Goal: Task Accomplishment & Management: Use online tool/utility

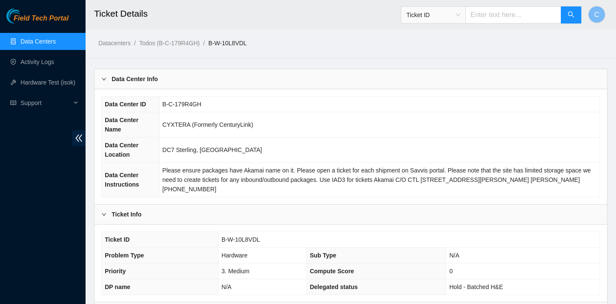
scroll to position [188, 0]
click at [60, 85] on link "Hardware Test (isok)" at bounding box center [48, 82] width 55 height 7
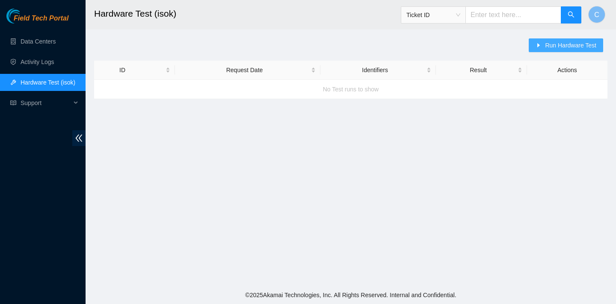
click at [556, 48] on span "Run Hardware Test" at bounding box center [570, 45] width 51 height 9
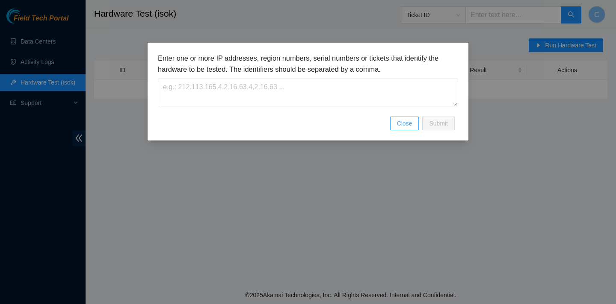
click at [399, 123] on span "Close" at bounding box center [404, 123] width 15 height 9
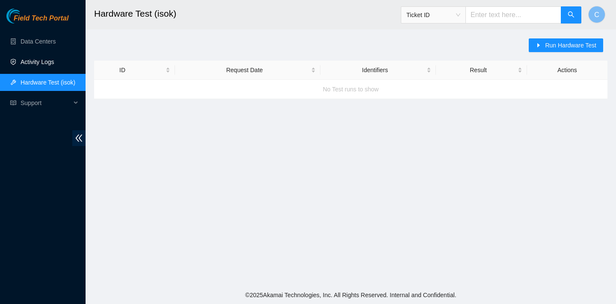
click at [33, 62] on link "Activity Logs" at bounding box center [38, 62] width 34 height 7
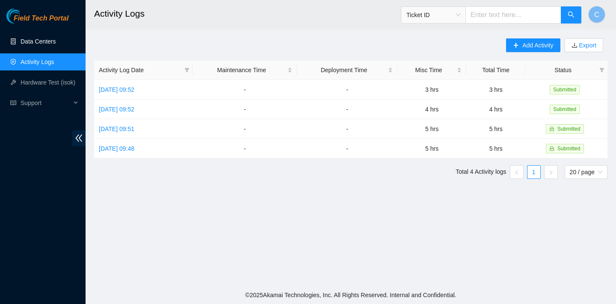
click at [42, 45] on link "Data Centers" at bounding box center [38, 41] width 35 height 7
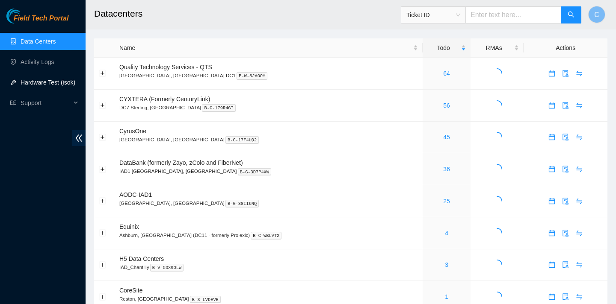
click at [41, 82] on link "Hardware Test (isok)" at bounding box center [48, 82] width 55 height 7
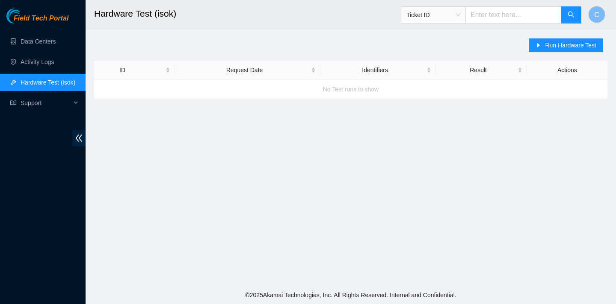
click at [500, 14] on input "text" at bounding box center [513, 14] width 96 height 17
paste input "B-W-124VOB2"
type input "B-W-124VOB2"
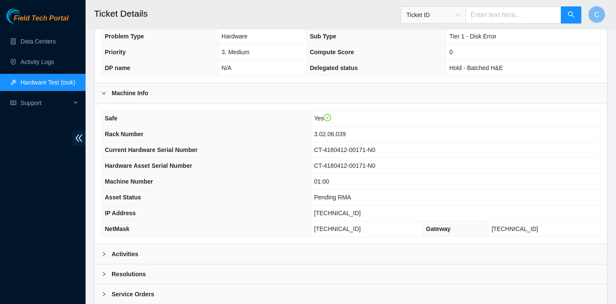
scroll to position [220, 0]
drag, startPoint x: 373, startPoint y: 213, endPoint x: 335, endPoint y: 211, distance: 37.7
click at [335, 211] on td "23.48.36.40" at bounding box center [455, 213] width 289 height 16
copy span "23.48.36.40"
click at [51, 80] on link "Hardware Test (isok)" at bounding box center [48, 82] width 55 height 7
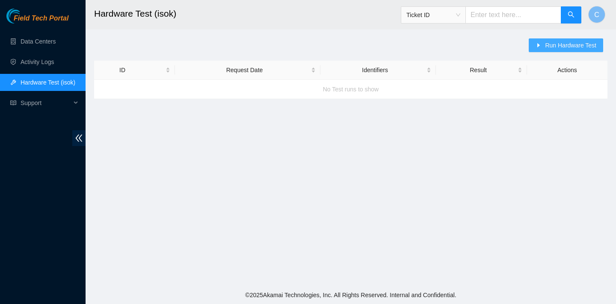
click at [547, 44] on span "Run Hardware Test" at bounding box center [570, 45] width 51 height 9
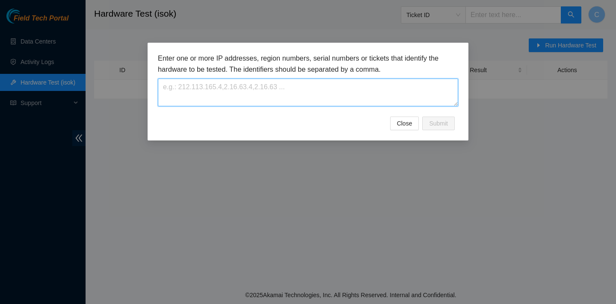
click at [350, 80] on textarea at bounding box center [308, 93] width 300 height 28
paste textarea "23.48.36.40"
type textarea "23.48.36.40"
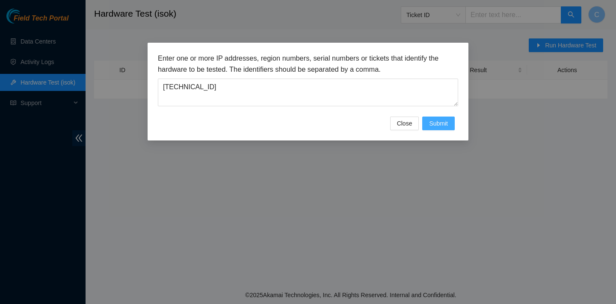
click at [443, 119] on span "Submit" at bounding box center [438, 123] width 19 height 9
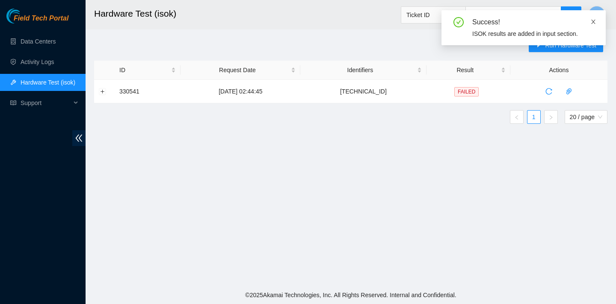
click at [594, 21] on icon "close" at bounding box center [593, 22] width 6 height 6
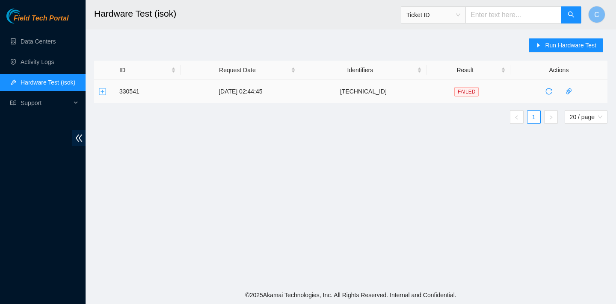
click at [99, 92] on button "Expand row" at bounding box center [102, 91] width 7 height 7
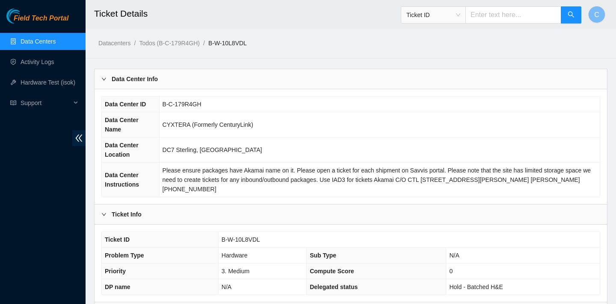
scroll to position [188, 0]
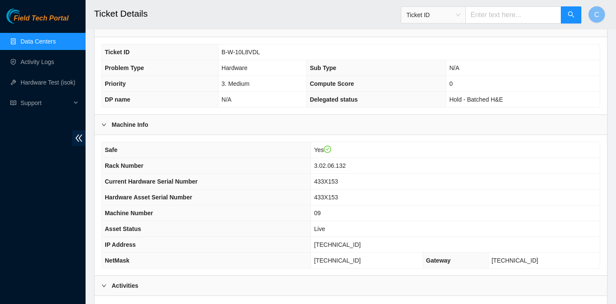
click at [55, 43] on link "Data Centers" at bounding box center [38, 41] width 35 height 7
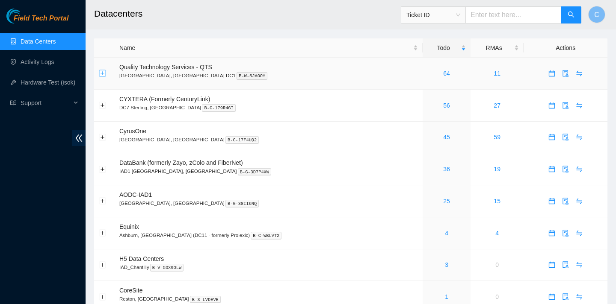
click at [102, 72] on button "Expand row" at bounding box center [102, 73] width 7 height 7
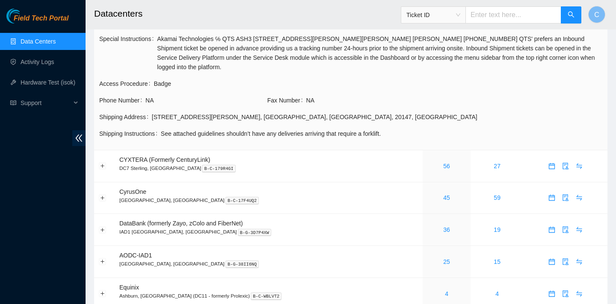
scroll to position [95, 0]
click at [102, 168] on button "Expand row" at bounding box center [102, 165] width 7 height 7
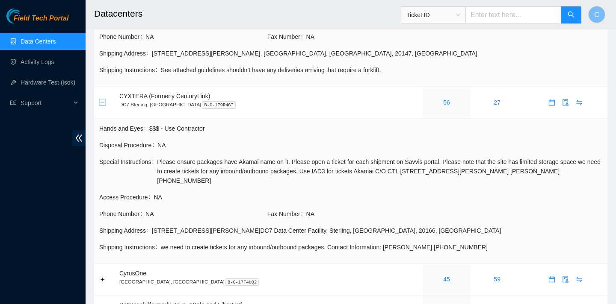
scroll to position [110, 0]
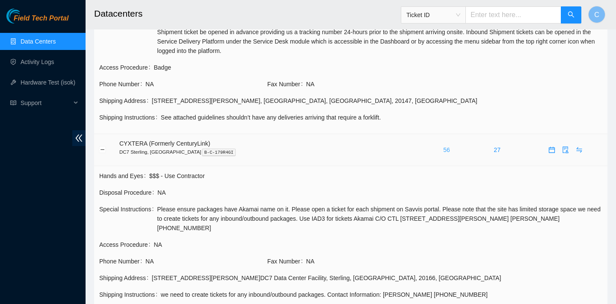
click at [443, 150] on link "56" at bounding box center [446, 150] width 7 height 7
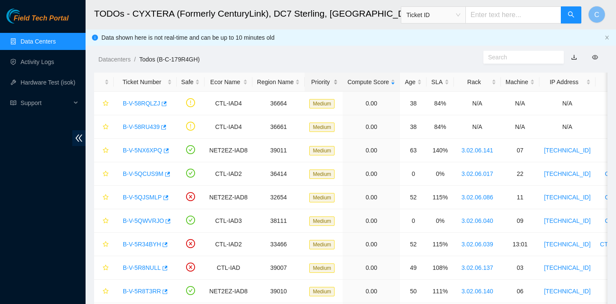
click at [329, 85] on div "Priority" at bounding box center [323, 81] width 29 height 9
click at [440, 87] on div "SLA" at bounding box center [440, 81] width 18 height 9
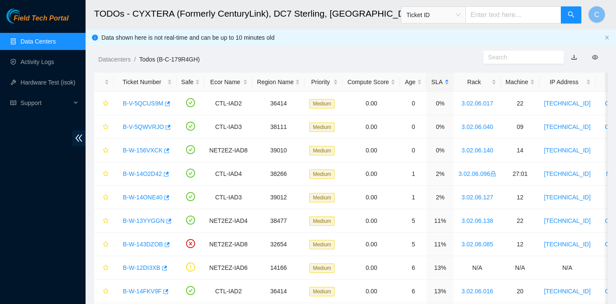
click at [449, 85] on div "SLA" at bounding box center [440, 81] width 18 height 9
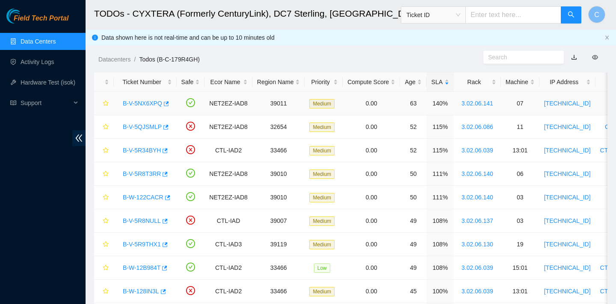
click at [156, 101] on link "B-V-5NX6XPQ" at bounding box center [142, 103] width 39 height 7
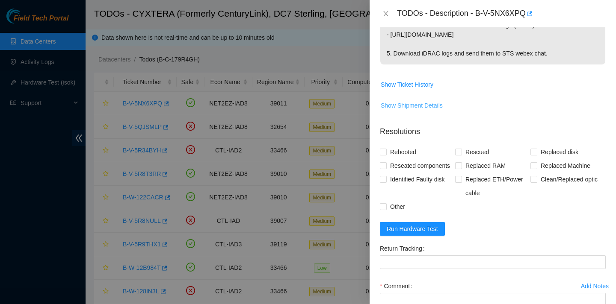
scroll to position [298, 0]
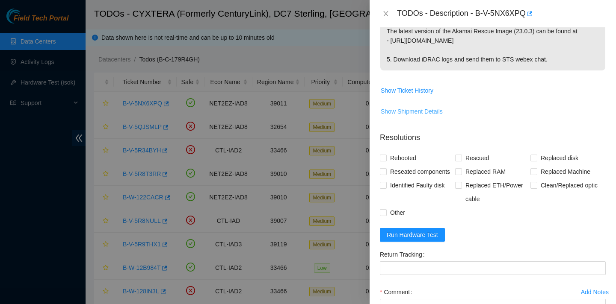
click at [415, 113] on span "Show Shipment Details" at bounding box center [412, 111] width 62 height 9
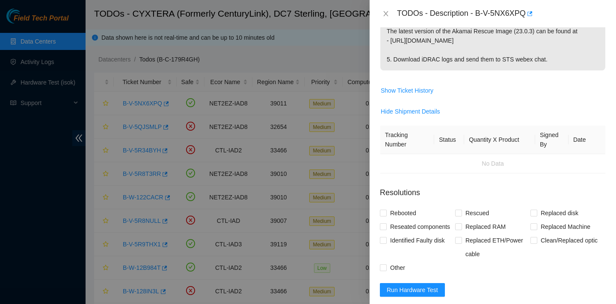
scroll to position [284, 0]
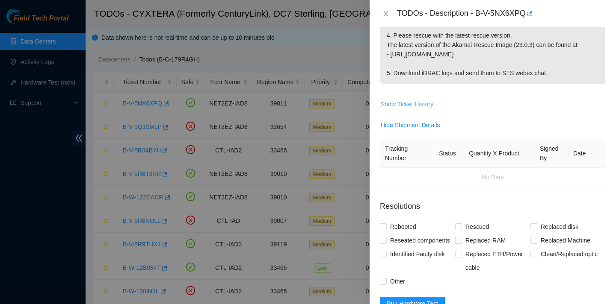
click at [415, 107] on span "Show Ticket History" at bounding box center [407, 104] width 53 height 9
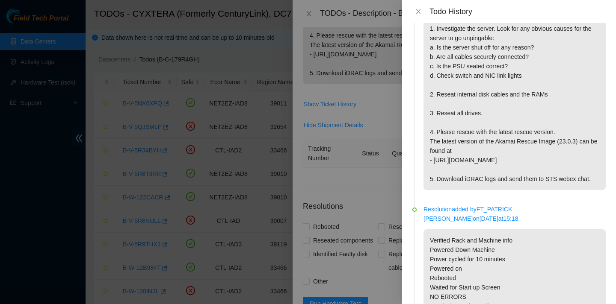
scroll to position [82, 0]
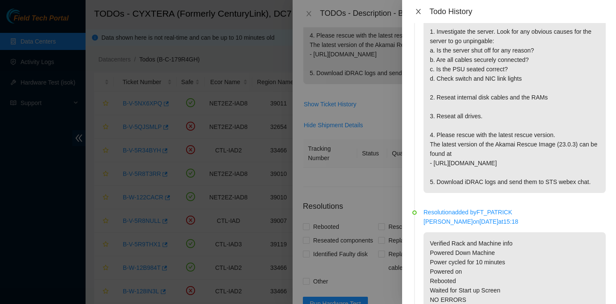
click at [421, 10] on icon "close" at bounding box center [418, 11] width 7 height 7
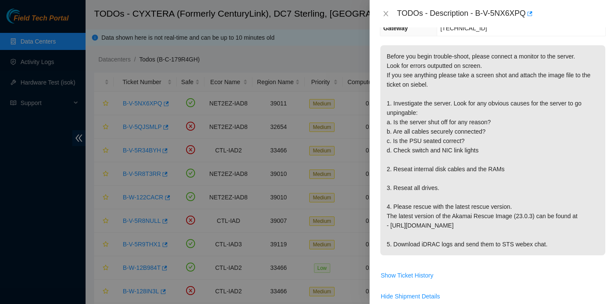
scroll to position [111, 0]
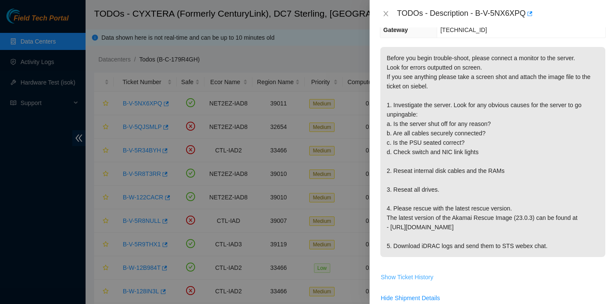
click at [415, 275] on span "Show Ticket History" at bounding box center [407, 277] width 53 height 9
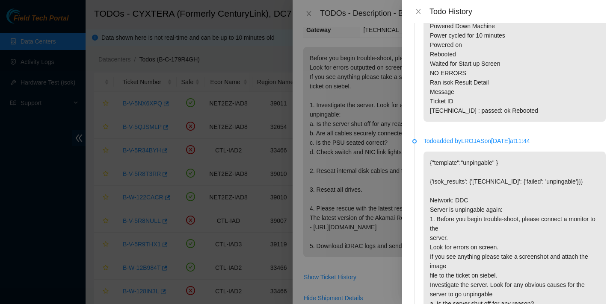
scroll to position [316, 0]
